Goal: Information Seeking & Learning: Find specific fact

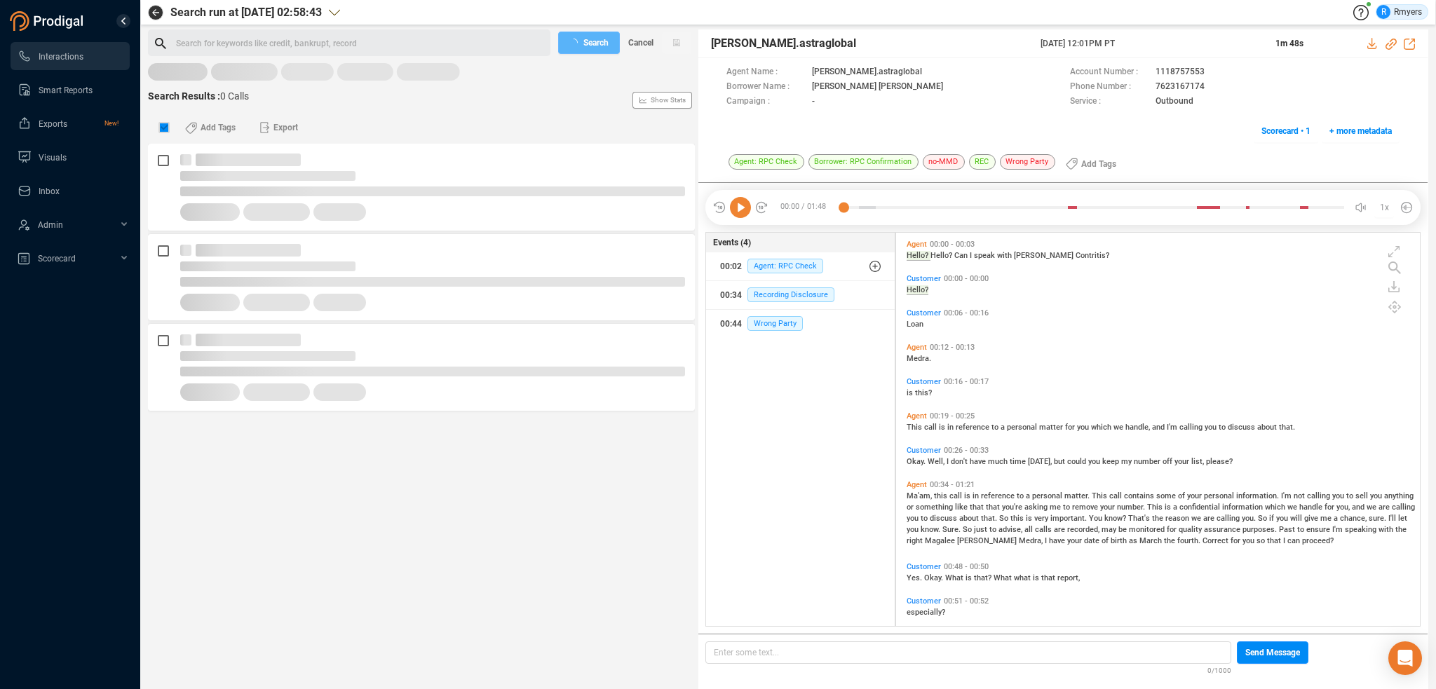
scroll to position [391, 517]
checkbox input "false"
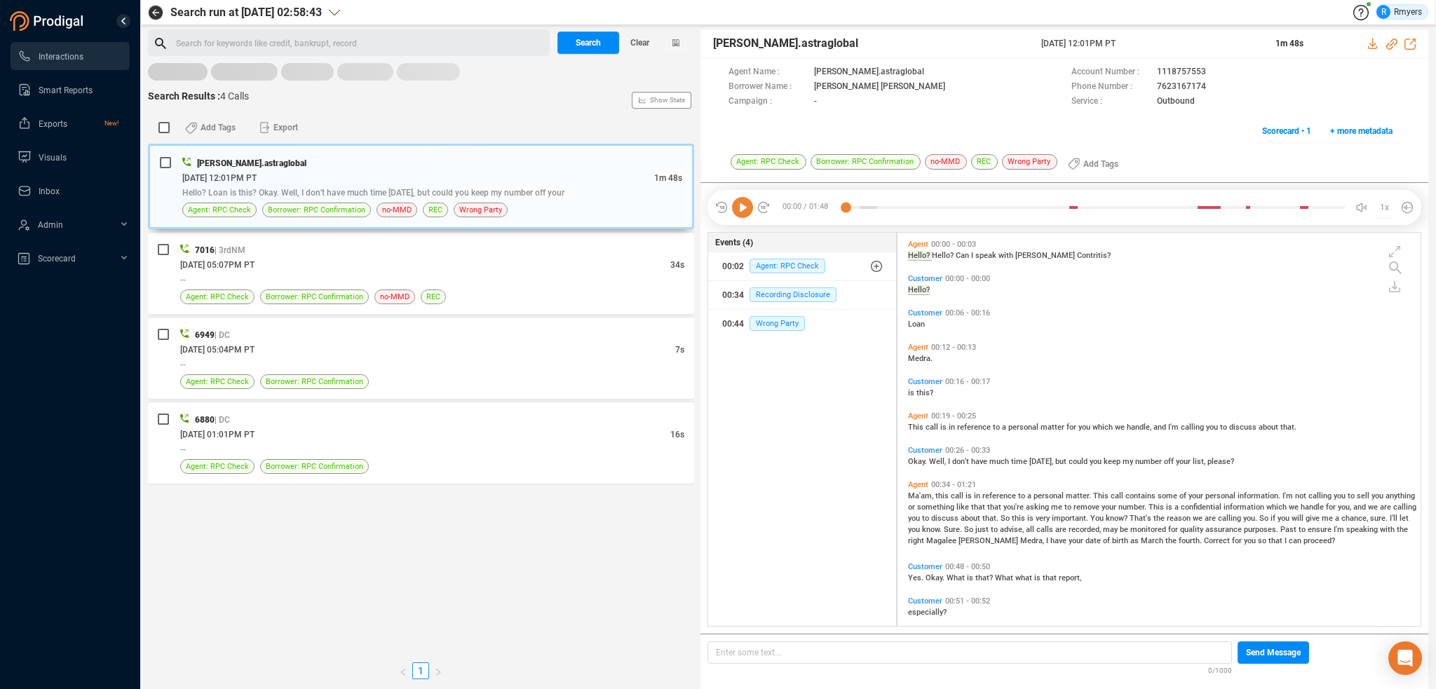
scroll to position [391, 516]
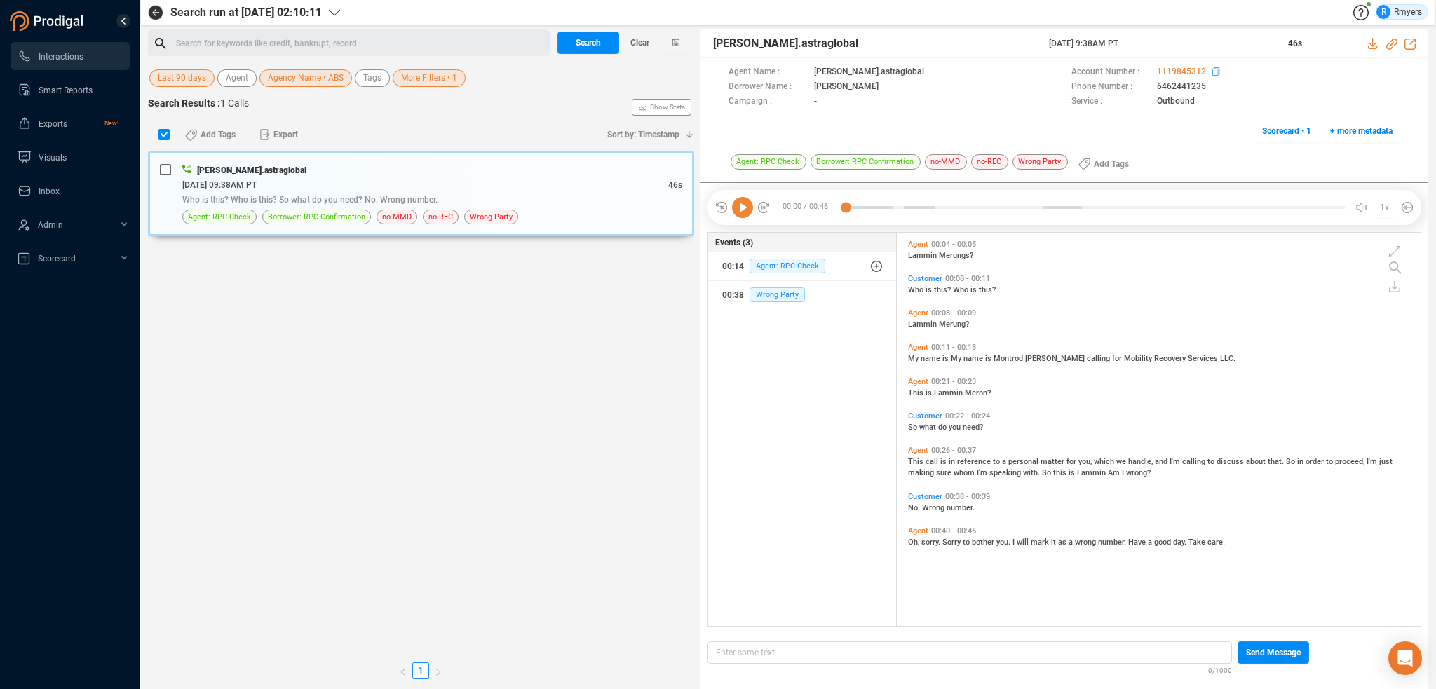
scroll to position [391, 516]
drag, startPoint x: 1149, startPoint y: 88, endPoint x: 1205, endPoint y: 89, distance: 55.4
click at [1205, 89] on div "Phone Number : [PHONE_NUMBER]" at bounding box center [1235, 87] width 329 height 15
copy div "6462441235"
click at [282, 46] on div "Search for keywords like credit, bankrupt, record ﻿" at bounding box center [360, 43] width 369 height 21
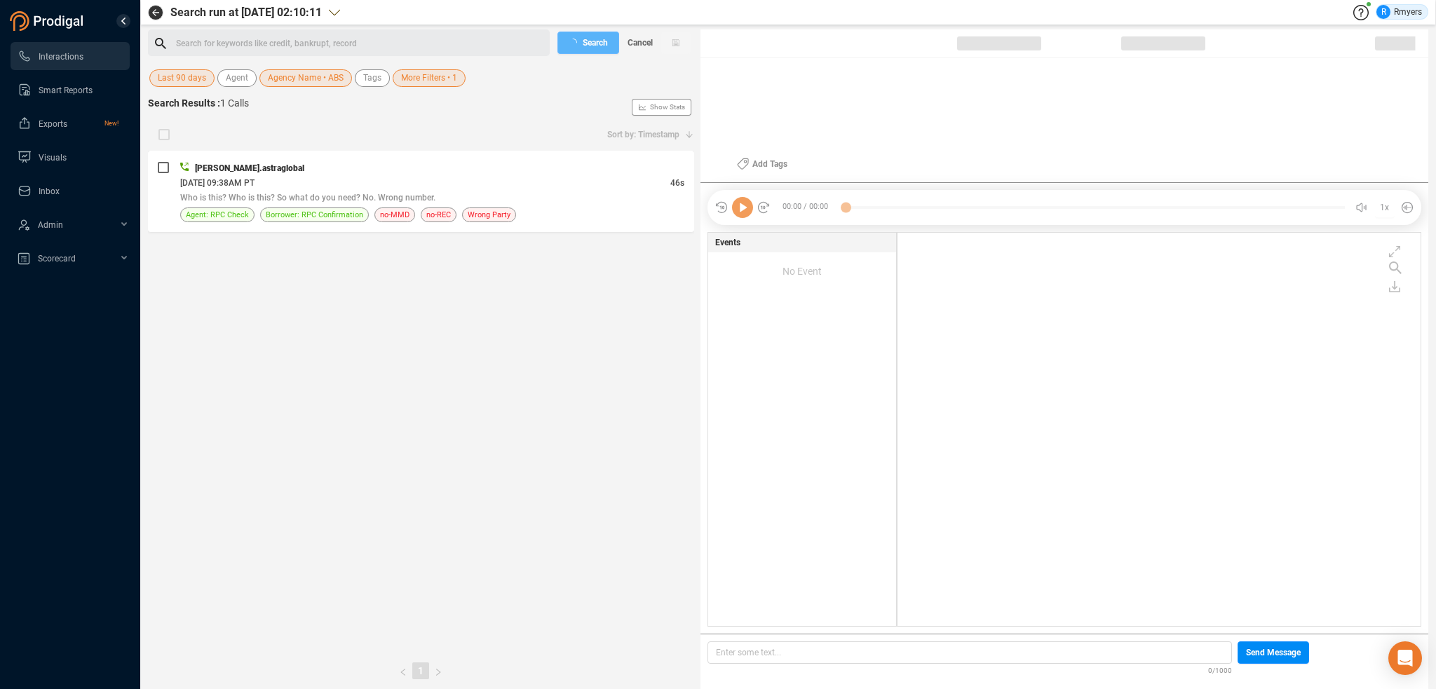
checkbox input "true"
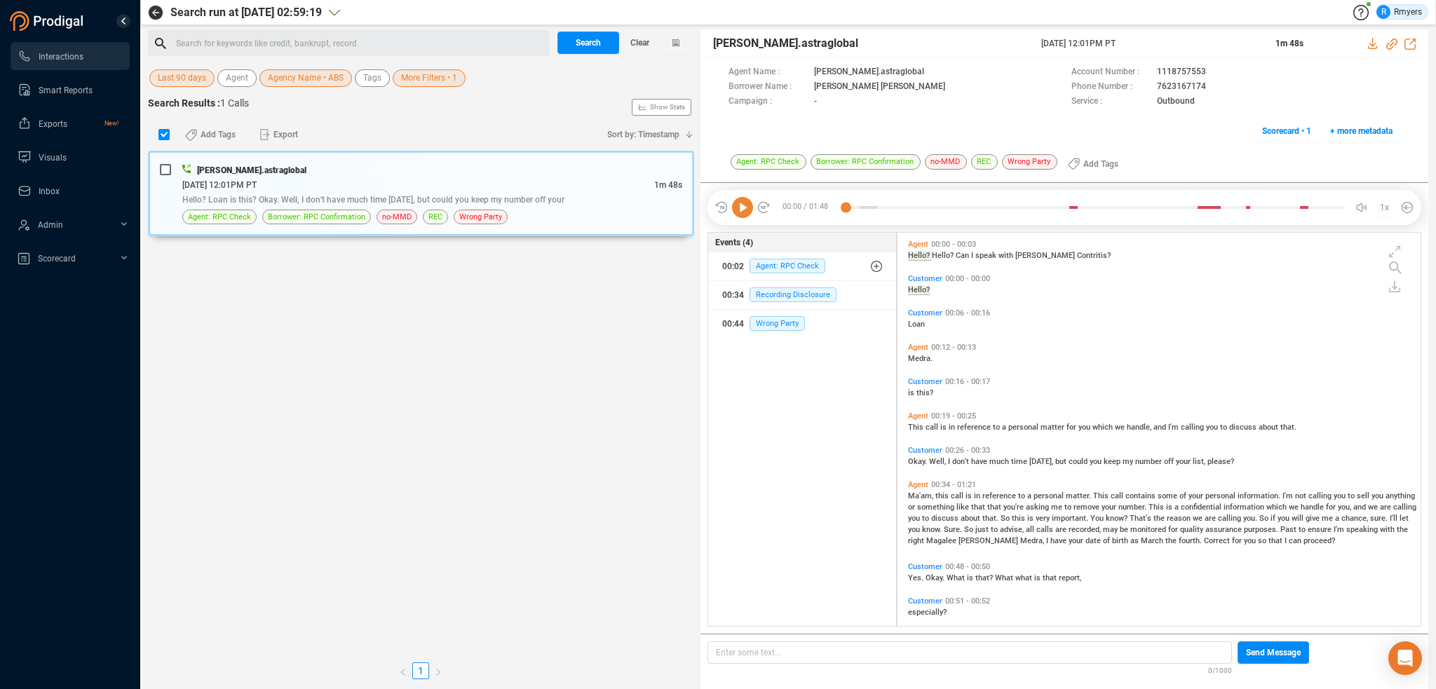
click at [219, 32] on div "Search for keywords like credit, bankrupt, record ﻿" at bounding box center [349, 42] width 402 height 27
click at [222, 41] on div "Search for keywords like credit, bankrupt, record ﻿" at bounding box center [360, 43] width 369 height 21
click at [250, 39] on div "Search for keywords like credit, bankrupt, record ﻿" at bounding box center [360, 43] width 369 height 21
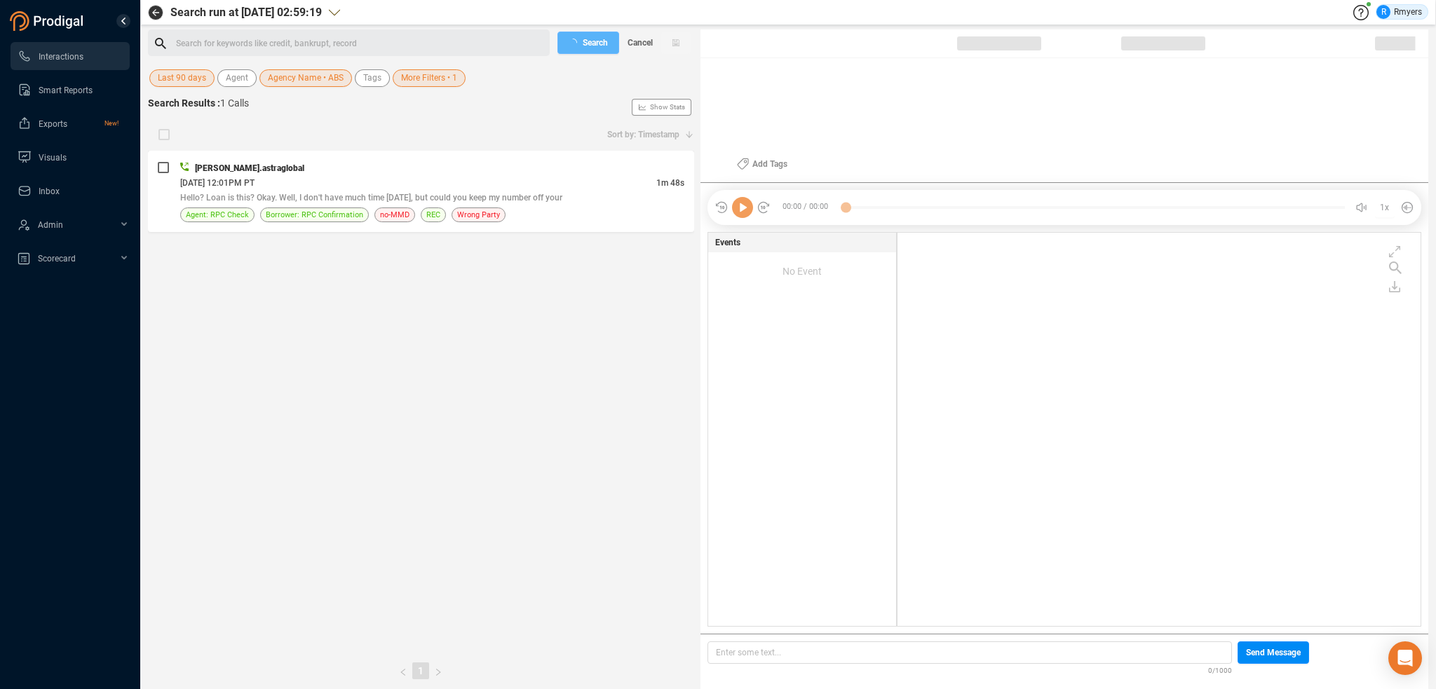
checkbox input "true"
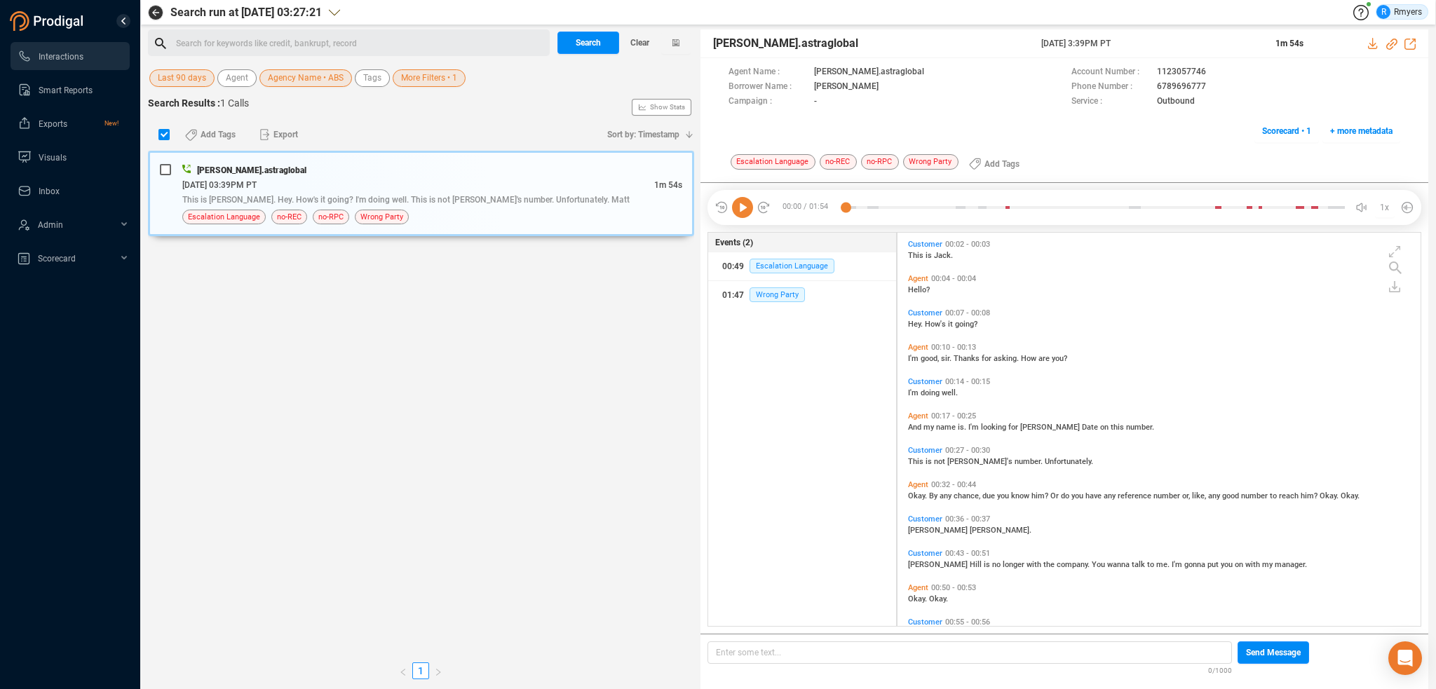
click at [229, 39] on div "Search for keywords like credit, bankrupt, record ﻿" at bounding box center [360, 43] width 369 height 21
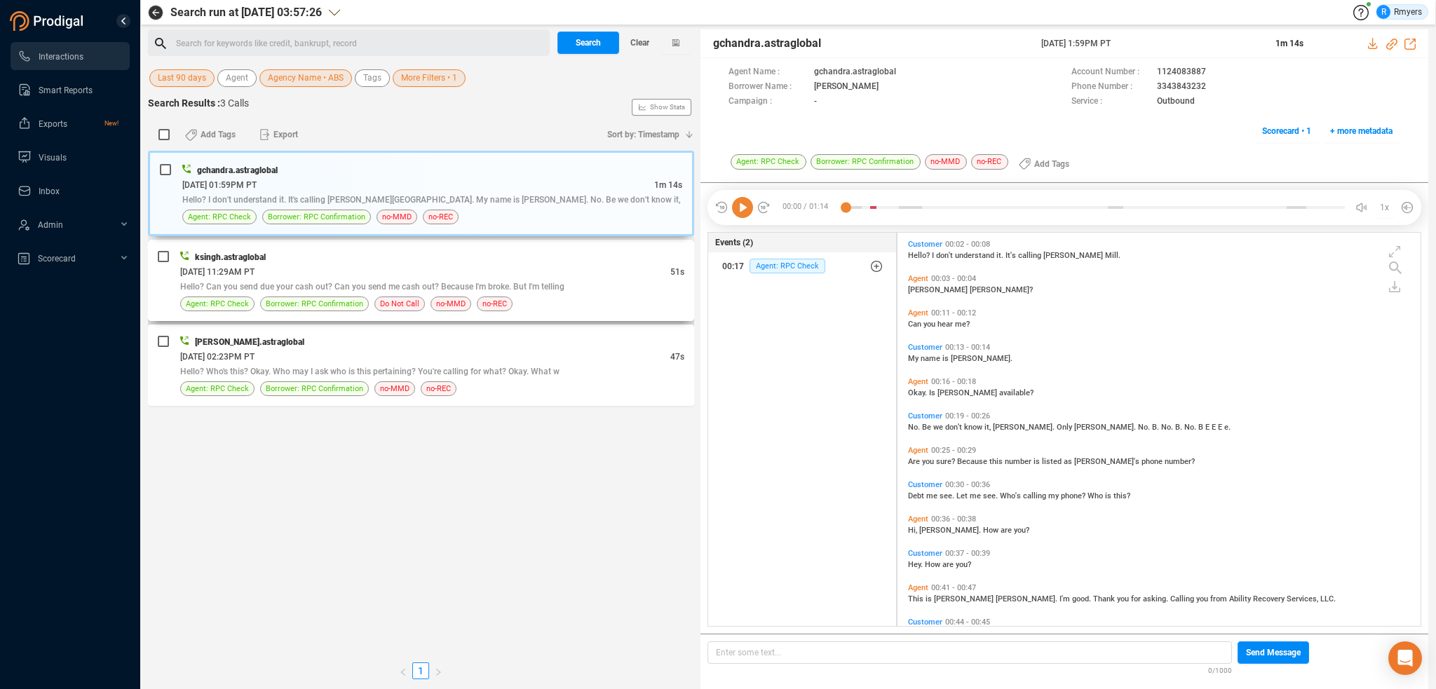
click at [372, 272] on div "[DATE] 11:29AM PT" at bounding box center [425, 271] width 490 height 15
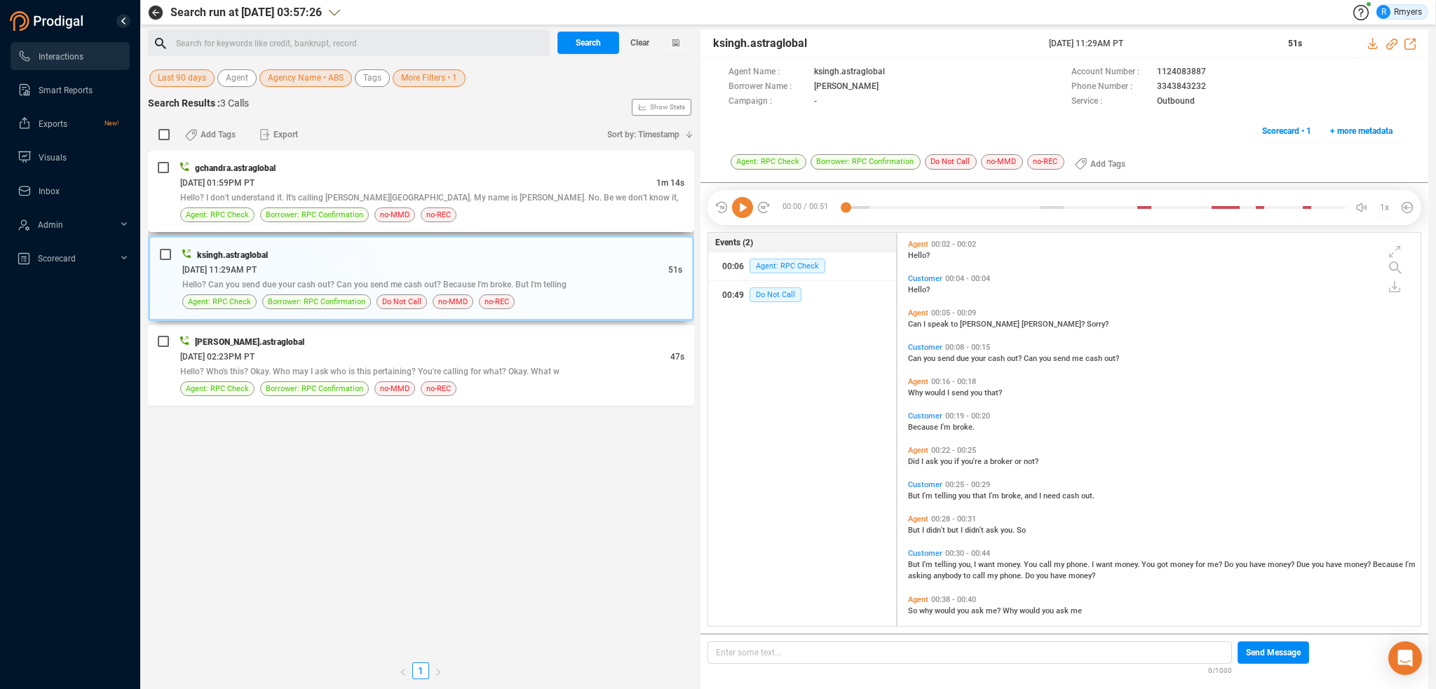
click at [398, 181] on div "[DATE] 01:59PM PT" at bounding box center [418, 182] width 476 height 15
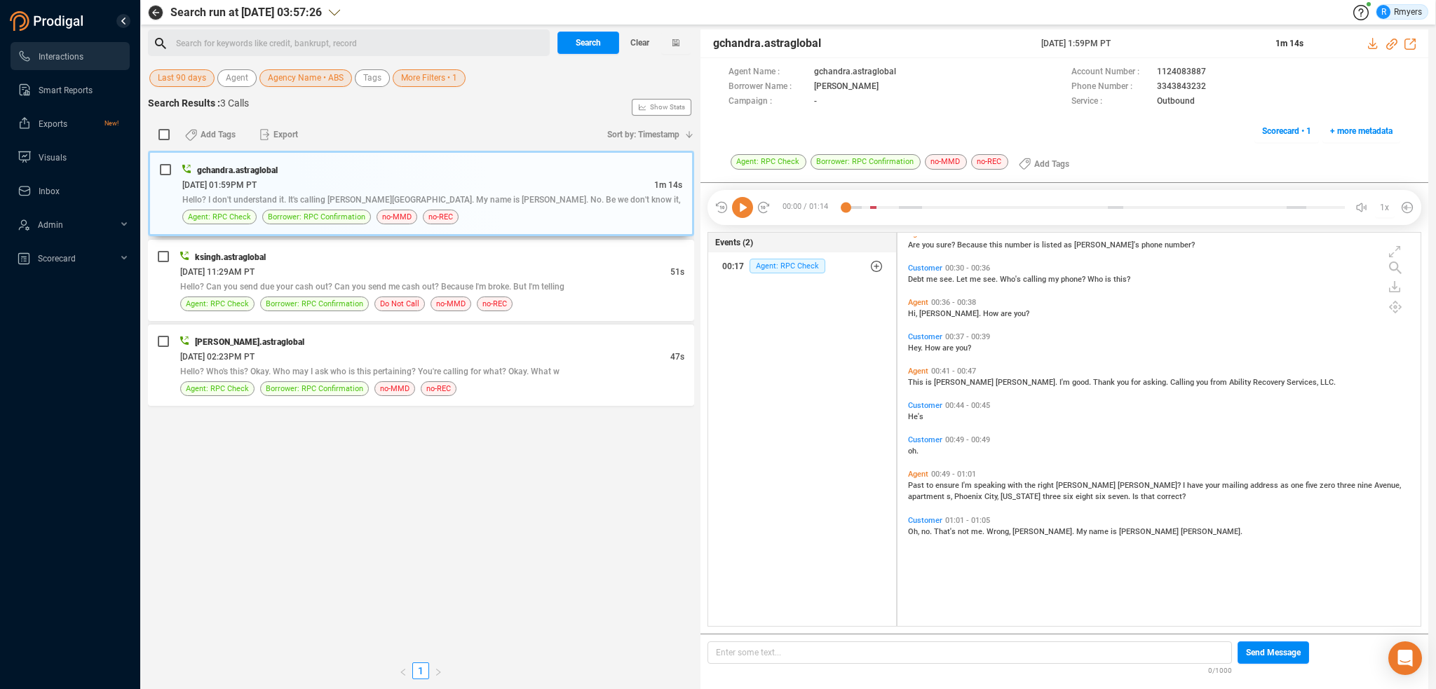
scroll to position [0, 0]
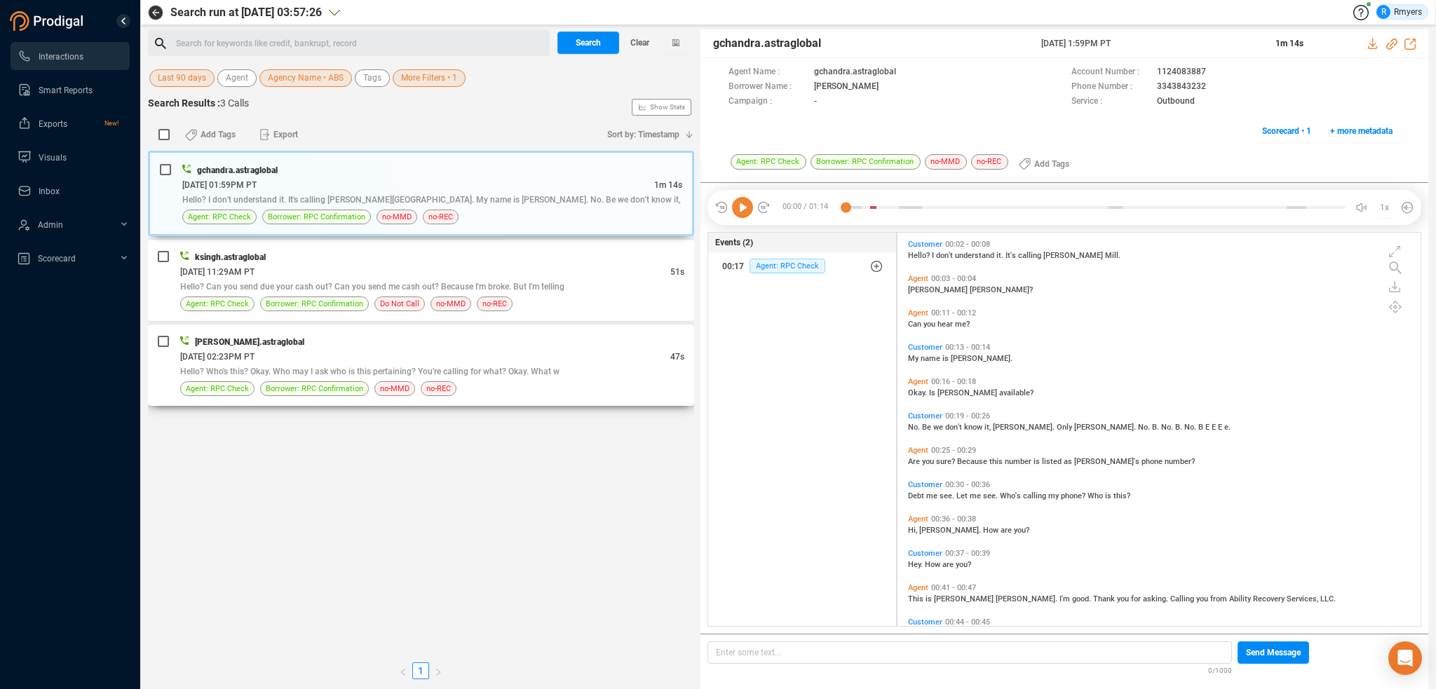
click at [496, 367] on span "Hello? Who's this? Okay. Who may I ask who is this pertaining? You're calling f…" at bounding box center [369, 372] width 379 height 10
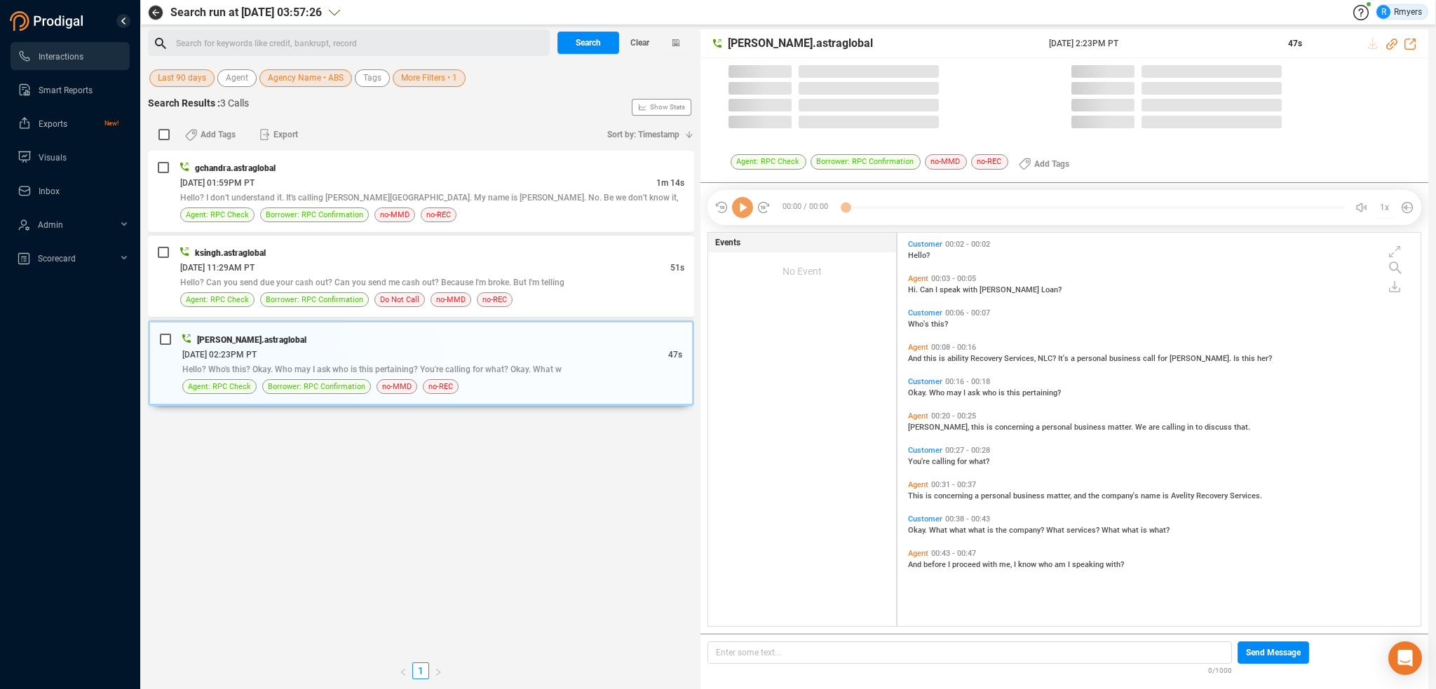
scroll to position [391, 516]
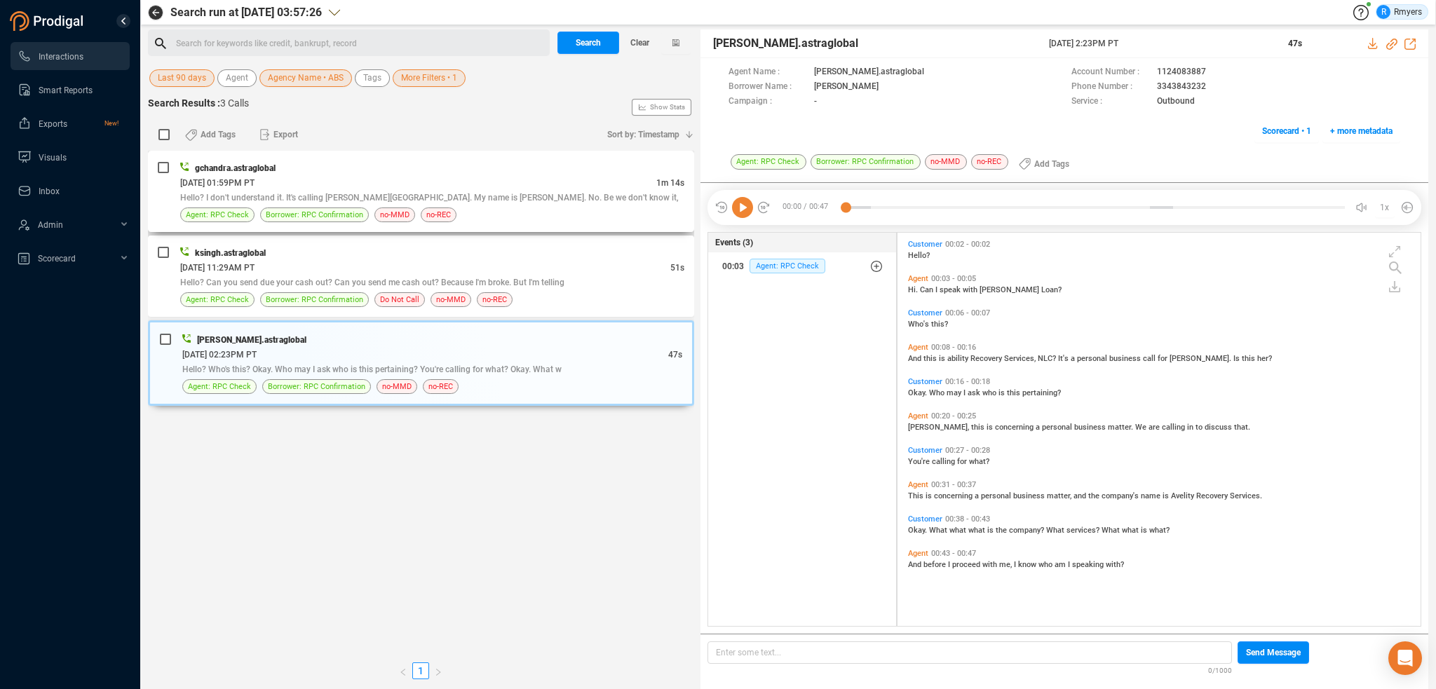
click at [384, 184] on div "[DATE] 01:59PM PT" at bounding box center [418, 182] width 476 height 15
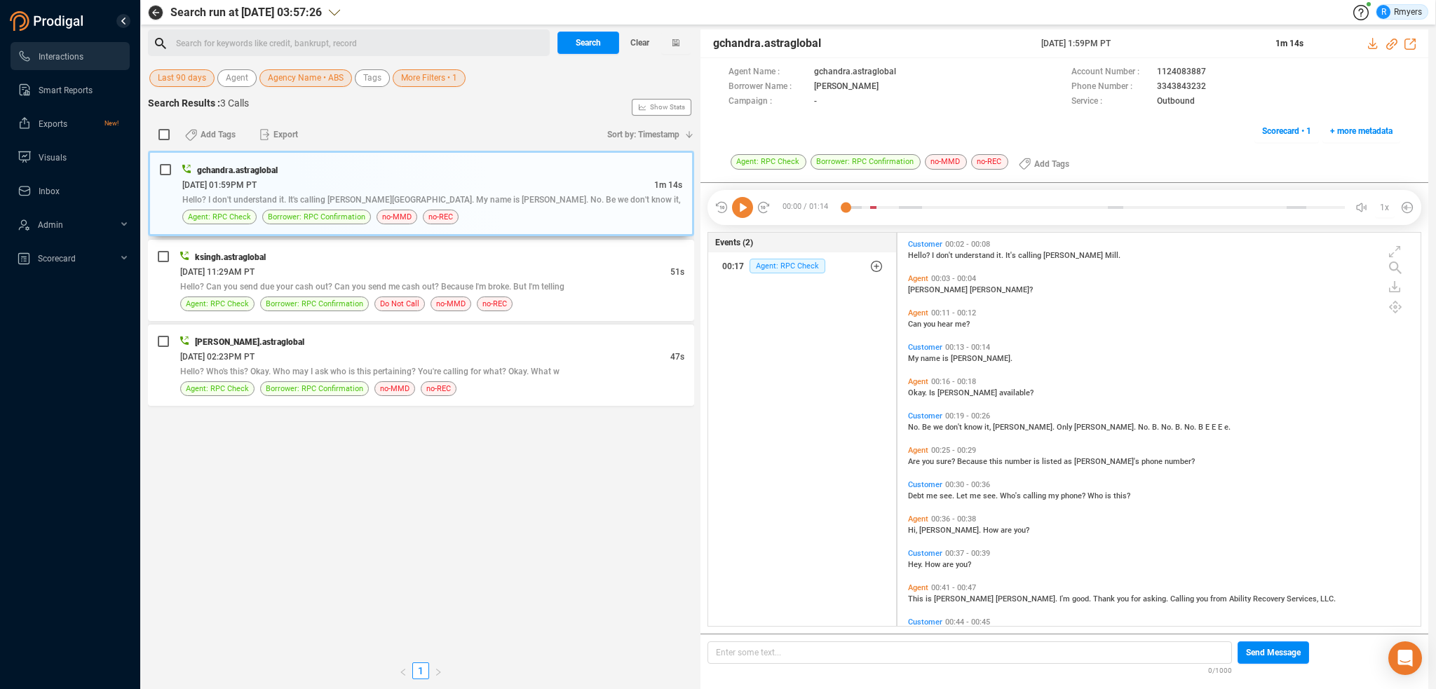
scroll to position [57, 0]
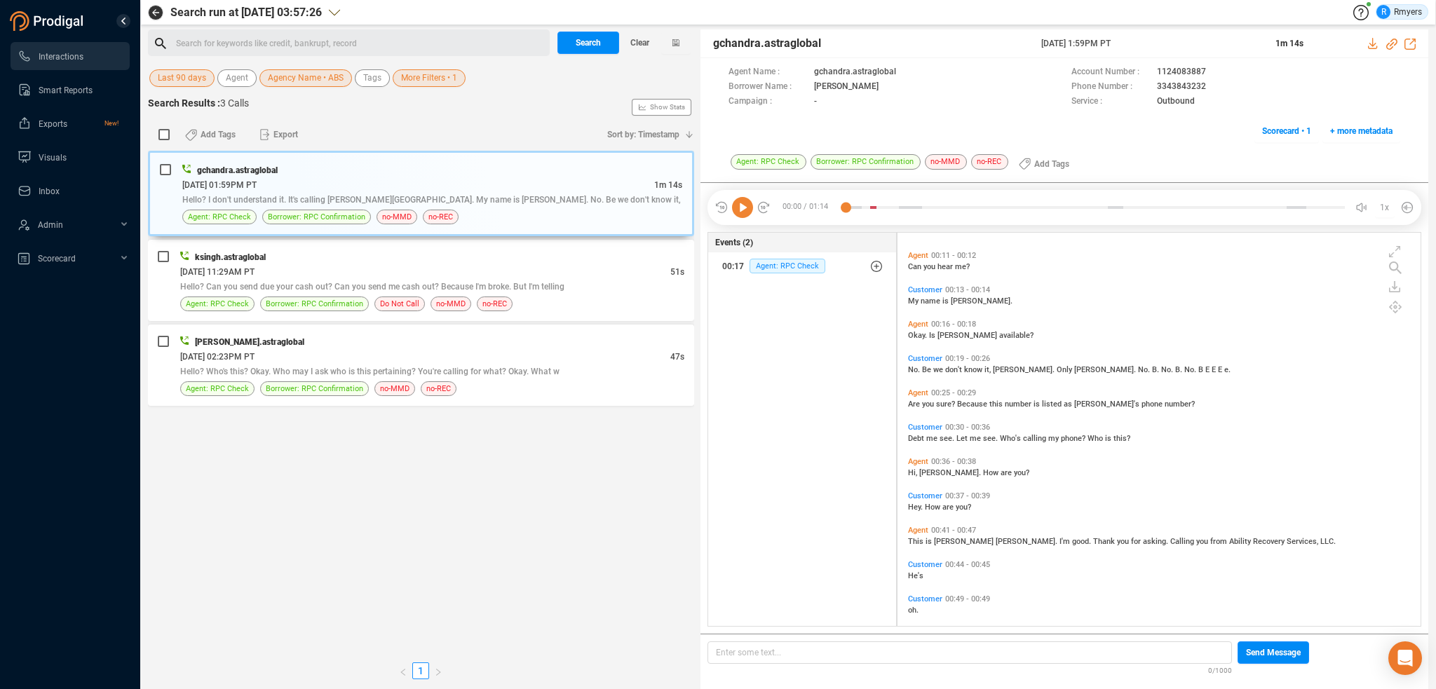
click at [746, 201] on icon at bounding box center [742, 207] width 21 height 21
click at [918, 542] on span "This" at bounding box center [917, 541] width 18 height 9
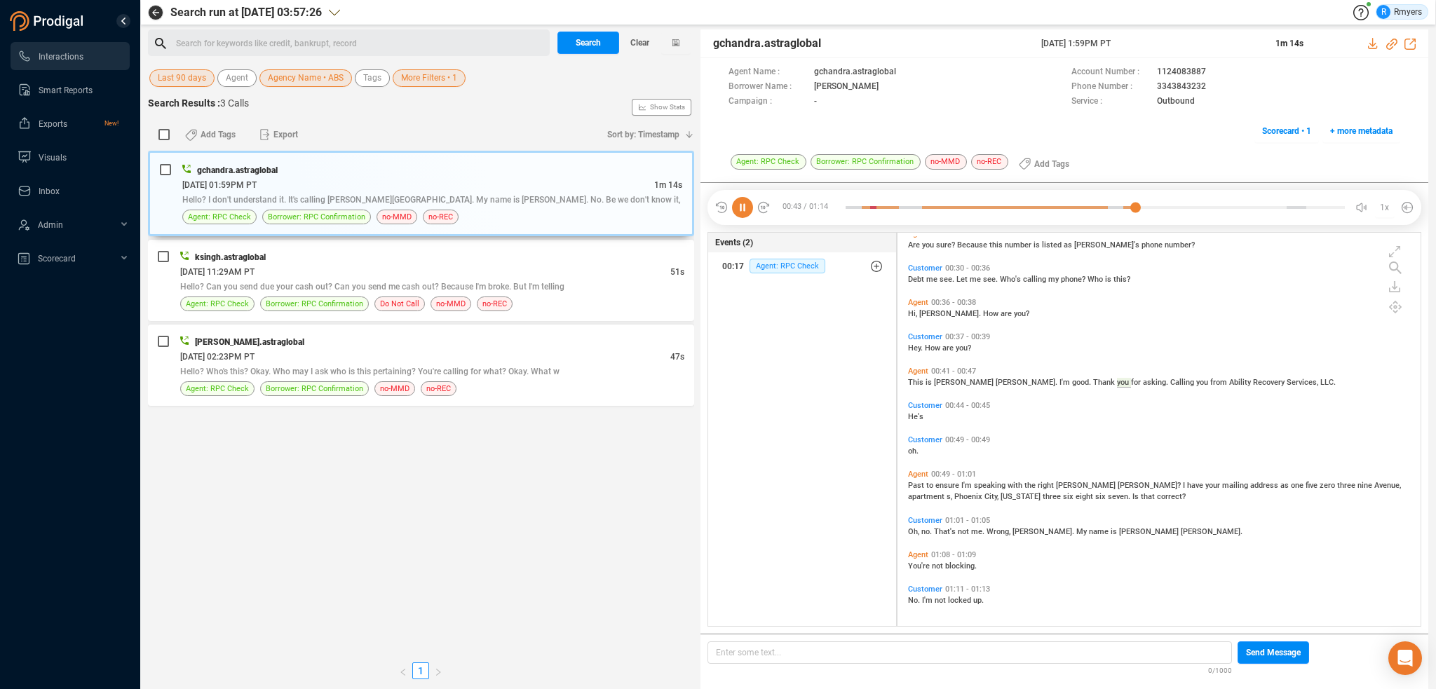
click at [914, 529] on span "Oh," at bounding box center [914, 531] width 13 height 9
